Goal: Use online tool/utility: Utilize a website feature to perform a specific function

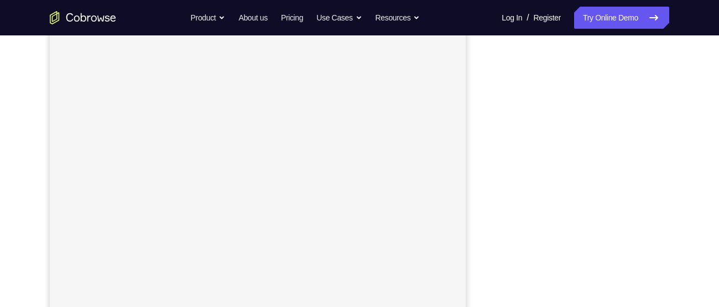
scroll to position [166, 0]
click at [685, 143] on div "Your Support Agent Your Customer Web iOS Android Next Steps We’d be happy to gi…" at bounding box center [360, 233] width 708 height 729
click at [623, 3] on nav "Go back Powerful, Flexible and Trustworthy. Avoid all extra friction for both A…" at bounding box center [359, 17] width 719 height 35
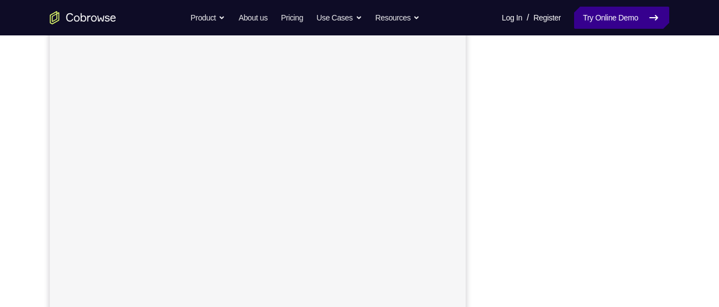
click at [614, 16] on link "Try Online Demo" at bounding box center [621, 18] width 95 height 22
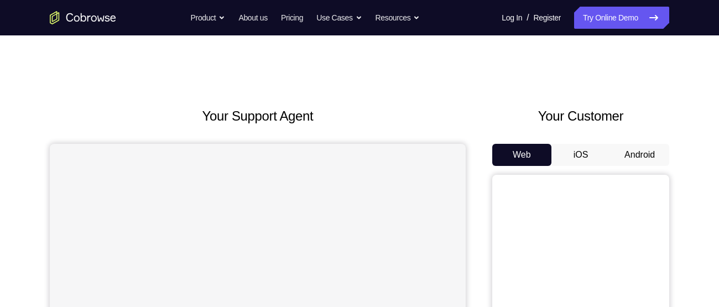
click at [646, 154] on button "Android" at bounding box center [639, 155] width 59 height 22
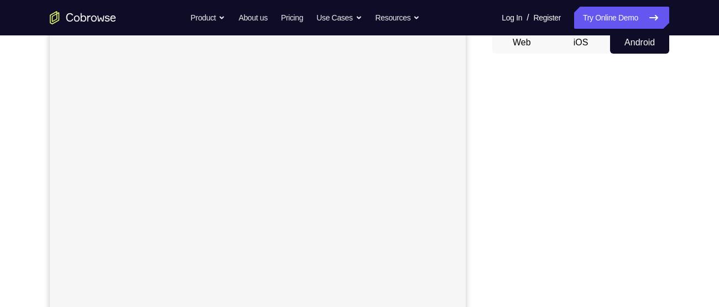
scroll to position [114, 0]
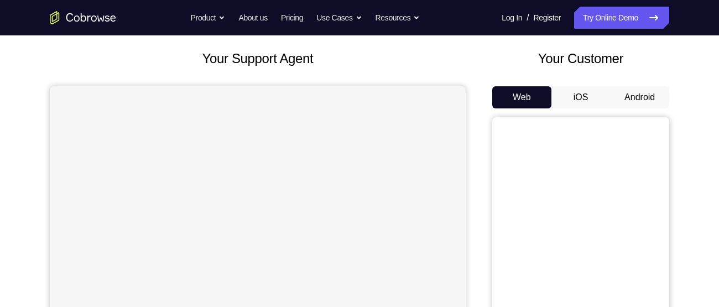
scroll to position [53, 0]
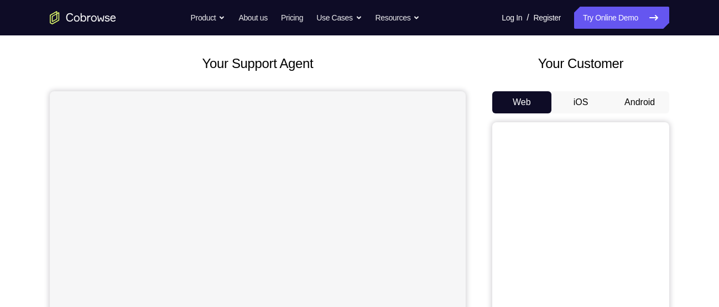
click at [653, 106] on button "Android" at bounding box center [639, 102] width 59 height 22
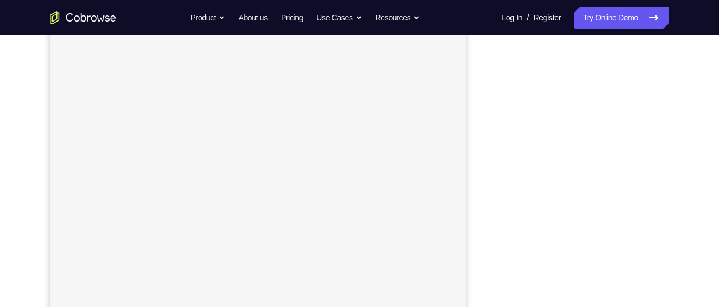
scroll to position [191, 0]
click at [692, 184] on div "Your Support Agent Your Customer Web iOS Android Next Steps We’d be happy to gi…" at bounding box center [360, 208] width 708 height 729
click at [689, 190] on div "Your Support Agent Your Customer Web iOS Android Next Steps We’d be happy to gi…" at bounding box center [360, 183] width 708 height 729
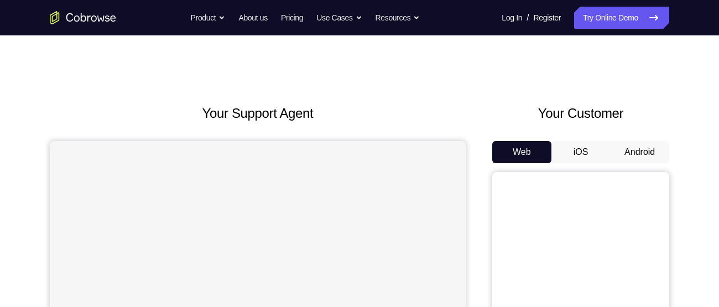
scroll to position [1, 0]
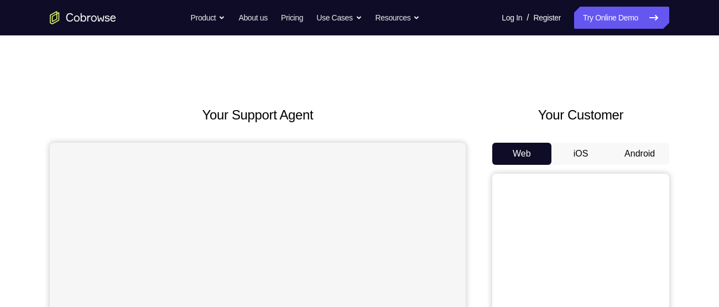
click at [638, 154] on button "Android" at bounding box center [639, 154] width 59 height 22
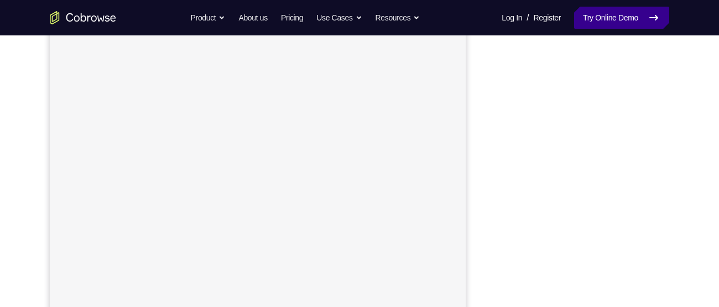
scroll to position [138, 0]
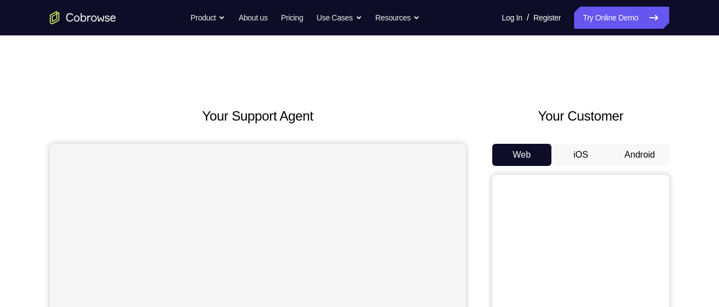
click at [640, 161] on button "Android" at bounding box center [639, 155] width 59 height 22
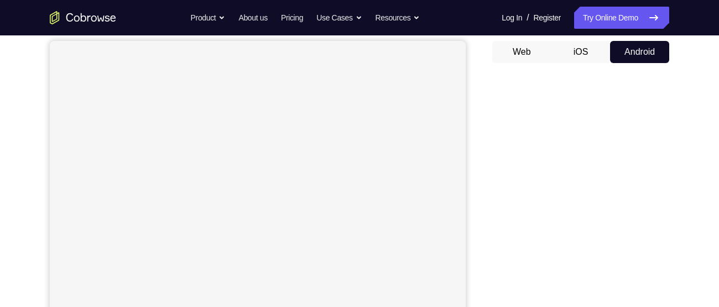
scroll to position [123, 0]
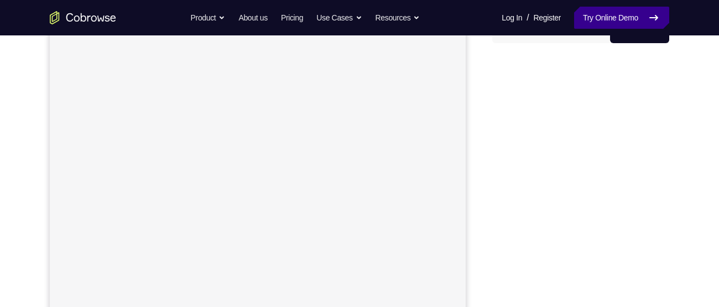
click at [615, 17] on link "Try Online Demo" at bounding box center [621, 18] width 95 height 22
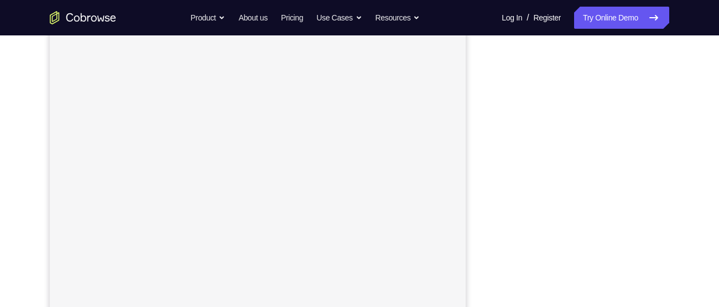
scroll to position [167, 0]
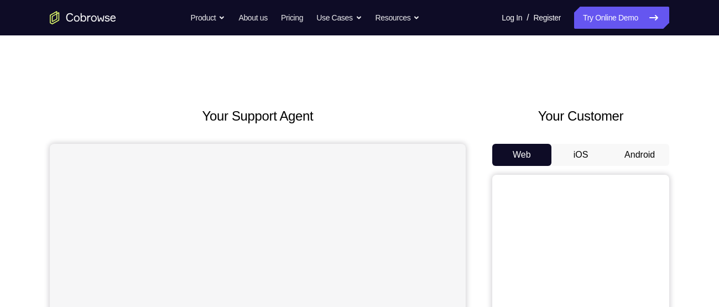
click at [640, 159] on button "Android" at bounding box center [639, 155] width 59 height 22
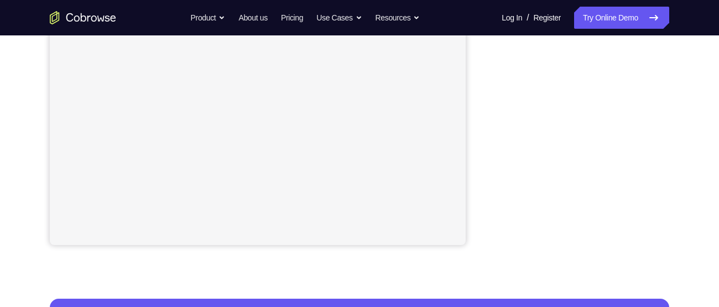
scroll to position [266, 0]
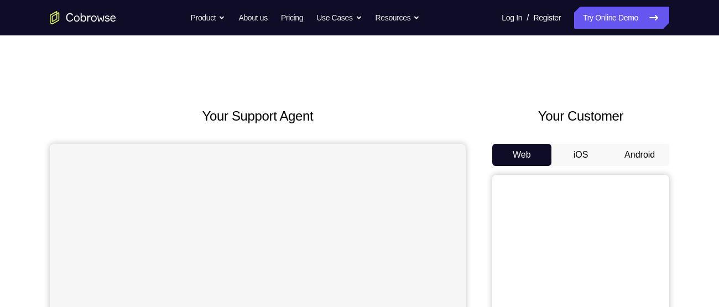
click at [639, 155] on button "Android" at bounding box center [639, 155] width 59 height 22
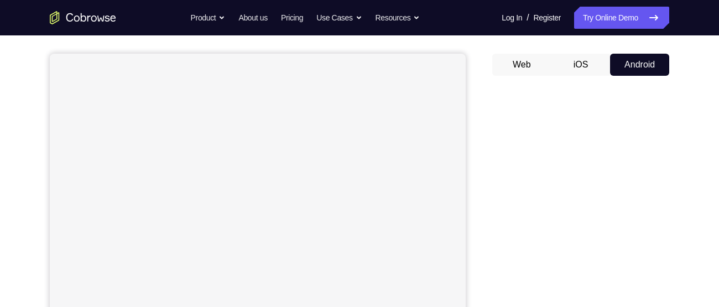
scroll to position [88, 0]
